Goal: Find specific page/section: Find specific page/section

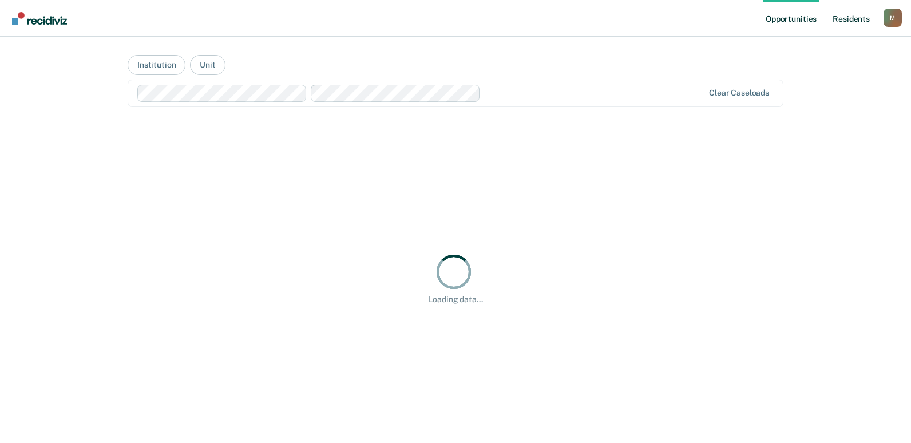
click at [860, 19] on link "Resident s" at bounding box center [851, 18] width 42 height 37
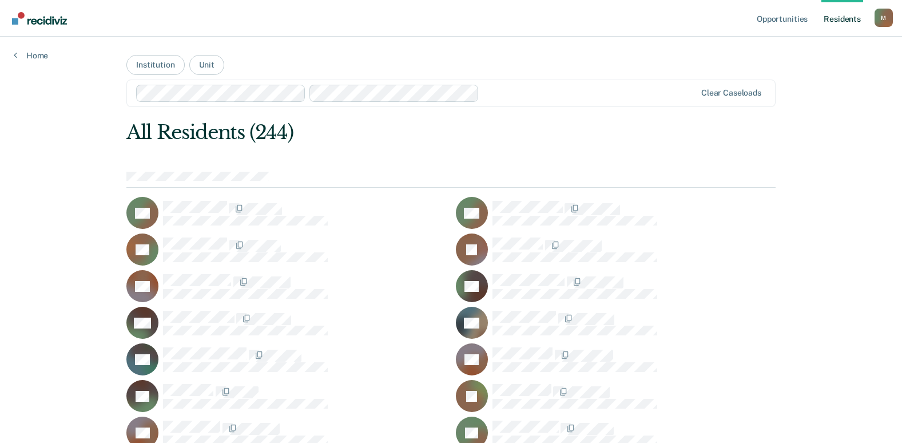
scroll to position [1157, 0]
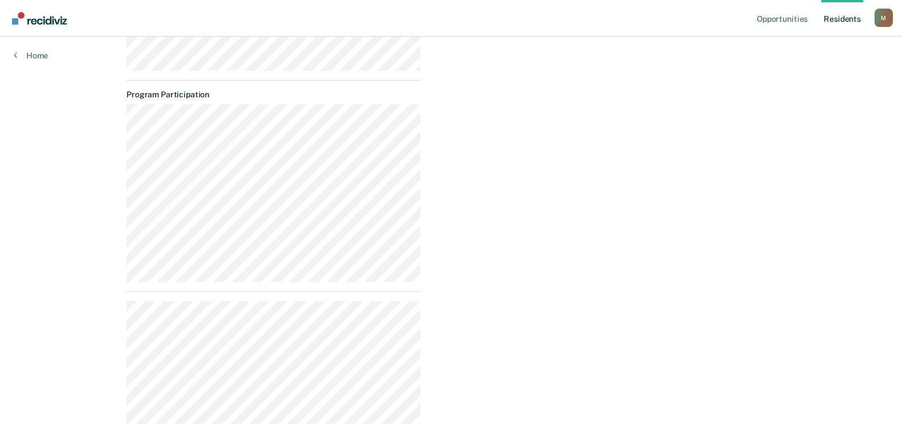
scroll to position [737, 0]
